Goal: Transaction & Acquisition: Purchase product/service

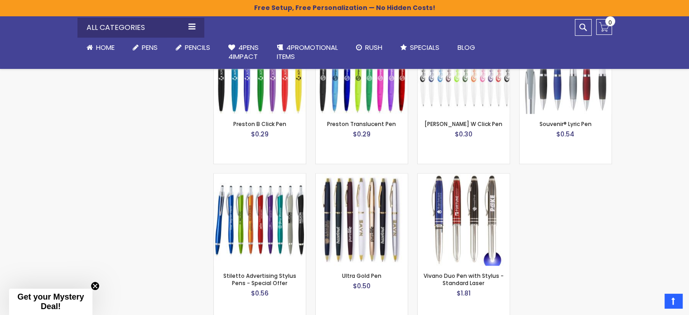
scroll to position [1133, 0]
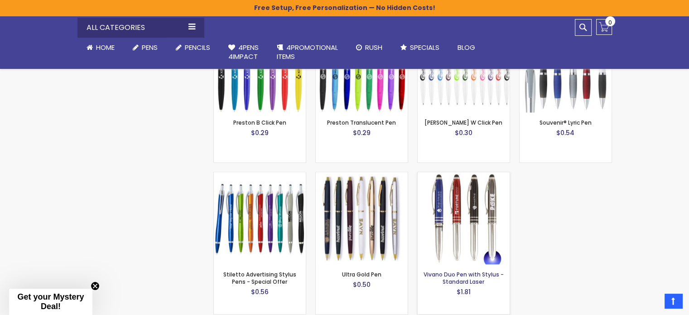
click at [475, 271] on link "Vivano Duo Pen with Stylus - Standard Laser" at bounding box center [464, 278] width 80 height 15
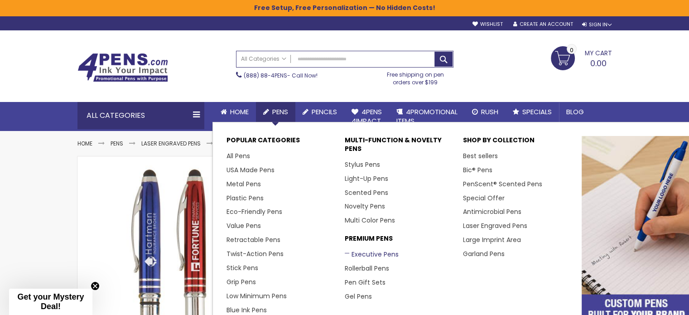
click at [376, 253] on link "Executive Pens" at bounding box center [372, 254] width 54 height 9
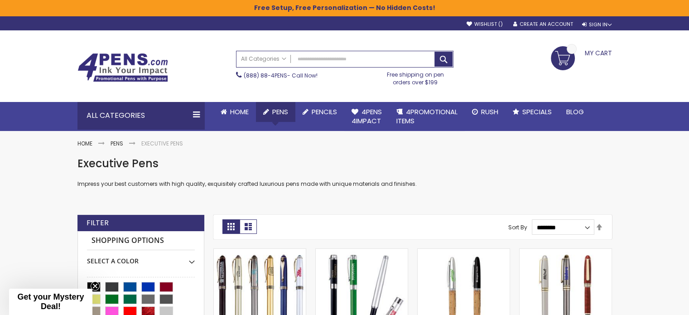
click at [282, 108] on span "Pens" at bounding box center [280, 112] width 16 height 10
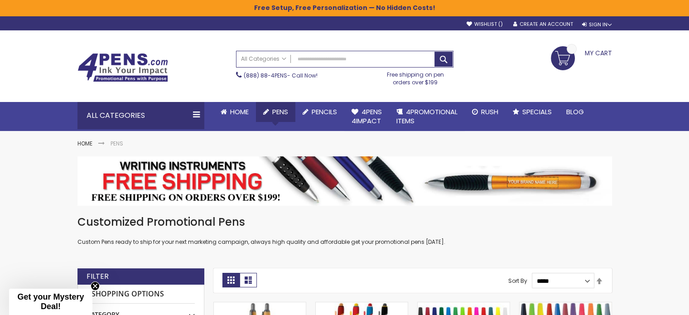
click at [276, 122] on li "Pens Popular Categories All Pens USA Made Pens Metal Pens Plastic Pens Eco-Frie…" at bounding box center [275, 112] width 39 height 20
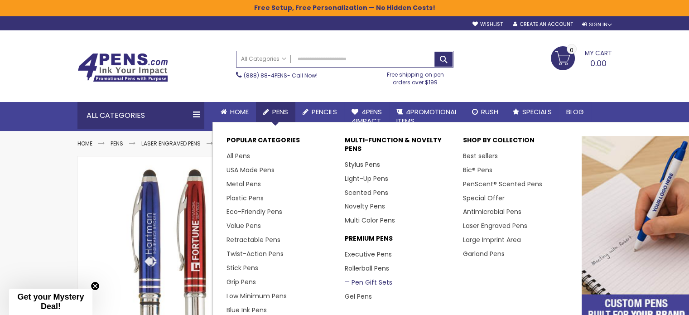
click at [377, 280] on link "Pen Gift Sets" at bounding box center [369, 282] width 48 height 9
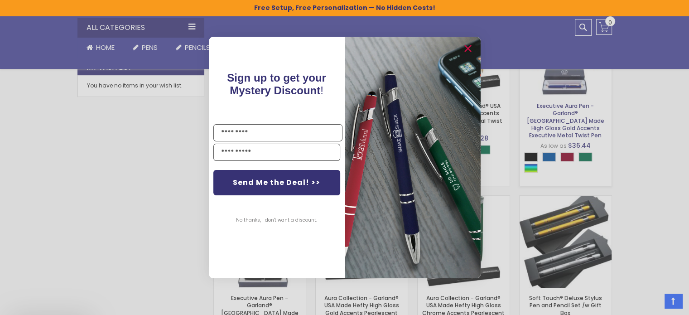
scroll to position [447, 0]
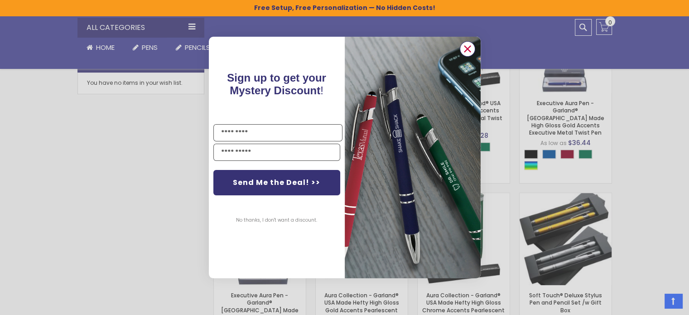
click at [469, 46] on icon "Close dialog" at bounding box center [468, 49] width 6 height 6
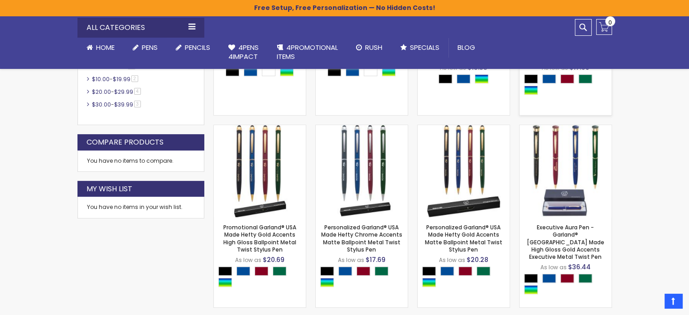
scroll to position [323, 0]
click at [570, 238] on link "Executive Aura Pen - Garland® [GEOGRAPHIC_DATA] Made High Gloss Gold Accents Ex…" at bounding box center [565, 241] width 77 height 37
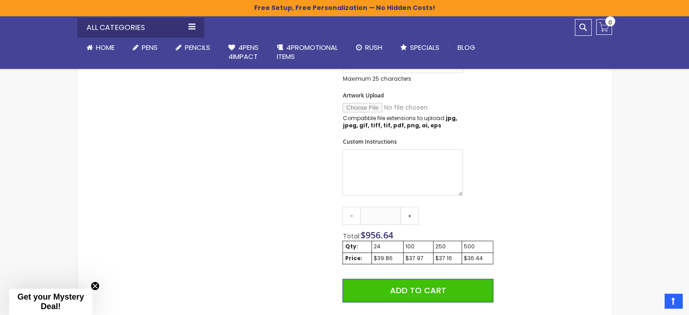
scroll to position [425, 0]
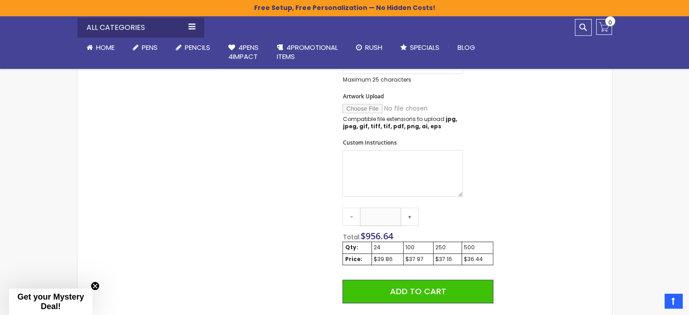
click at [383, 217] on input "**" at bounding box center [380, 217] width 41 height 18
drag, startPoint x: 383, startPoint y: 217, endPoint x: 365, endPoint y: 213, distance: 18.5
click at [365, 213] on input "**" at bounding box center [380, 217] width 41 height 18
type input "*"
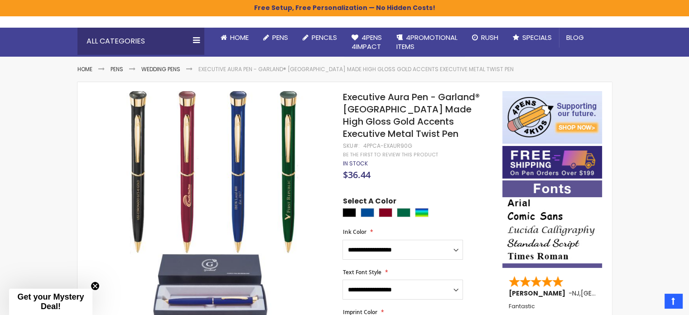
scroll to position [0, 0]
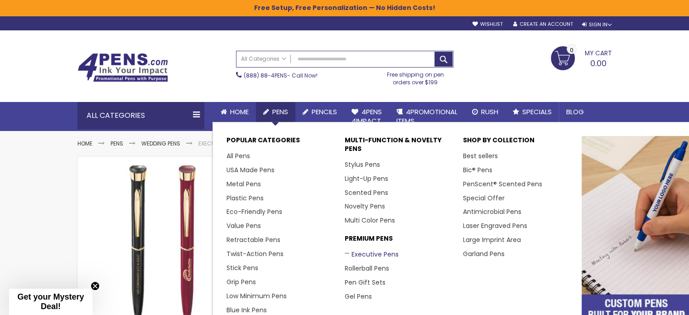
type input "*"
click at [358, 253] on link "Executive Pens" at bounding box center [372, 254] width 54 height 9
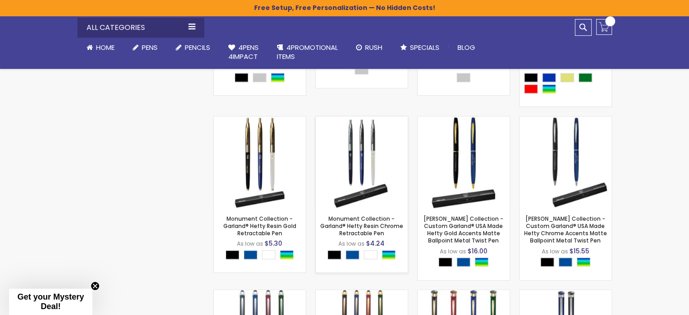
scroll to position [688, 0]
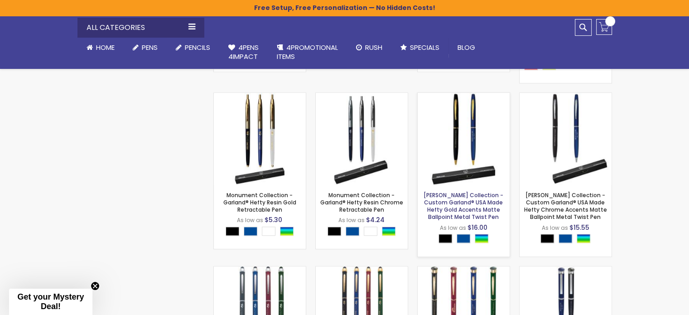
click at [477, 208] on link "[PERSON_NAME] Collection - Custom Garland® USA Made Hefty Gold Accents Matte Ba…" at bounding box center [464, 206] width 80 height 30
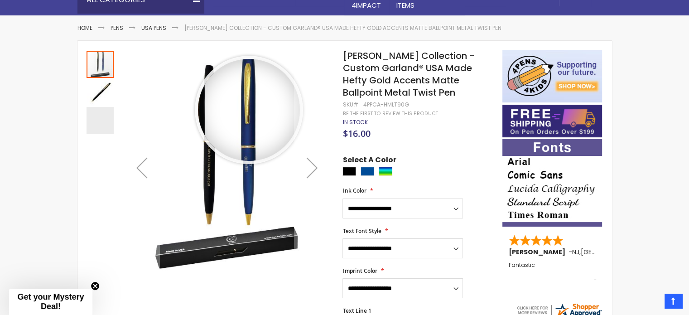
scroll to position [131, 0]
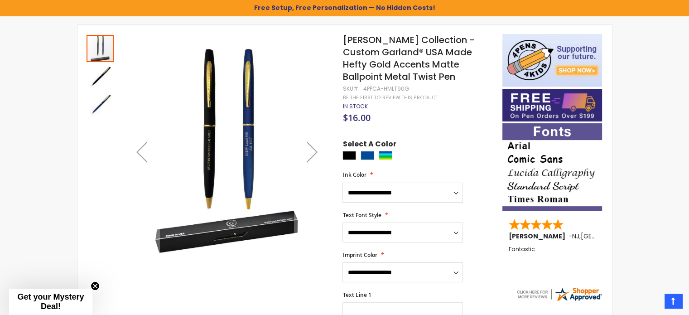
click at [107, 109] on img "Hamilton Collection - Custom Garland® USA Made Hefty Gold Accents Matte Ballpoi…" at bounding box center [100, 104] width 27 height 27
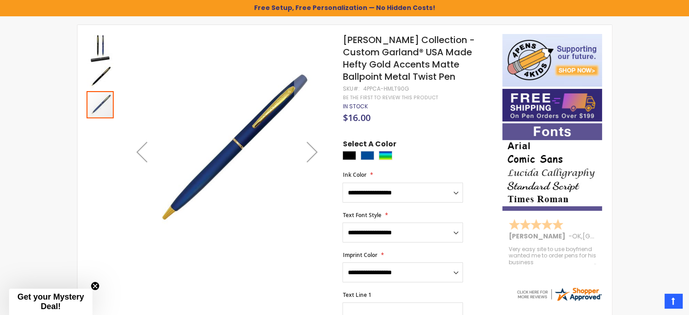
click at [96, 80] on img "Hamilton Collection - Custom Garland® USA Made Hefty Gold Accents Matte Ballpoi…" at bounding box center [100, 76] width 27 height 27
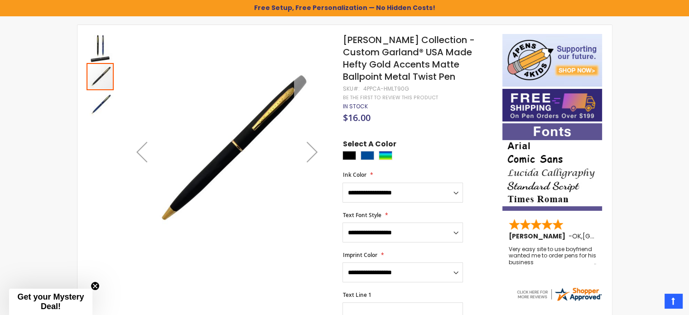
click at [311, 157] on div "Next" at bounding box center [312, 152] width 36 height 36
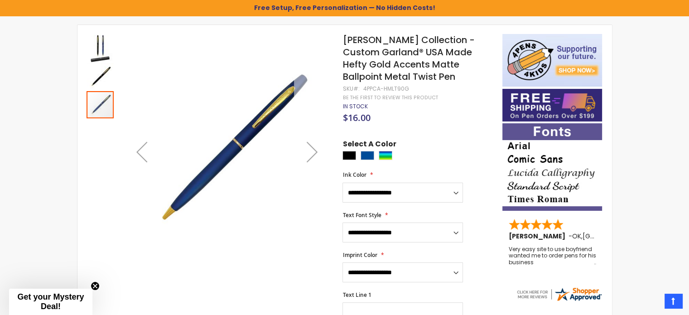
click at [311, 157] on div "Next" at bounding box center [312, 152] width 36 height 36
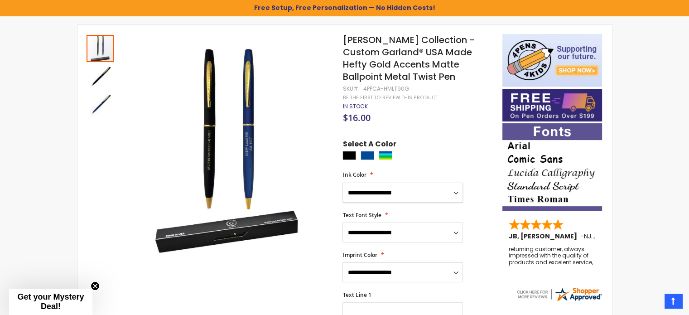
click at [391, 188] on select "**********" at bounding box center [403, 193] width 121 height 20
click at [419, 234] on select "**********" at bounding box center [403, 233] width 121 height 20
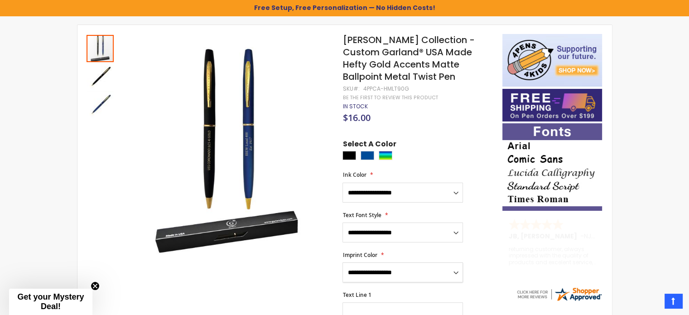
click at [421, 266] on select "**********" at bounding box center [403, 272] width 121 height 20
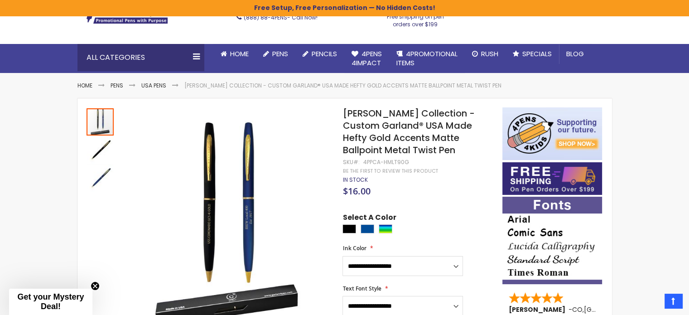
scroll to position [0, 0]
